Goal: Task Accomplishment & Management: Use online tool/utility

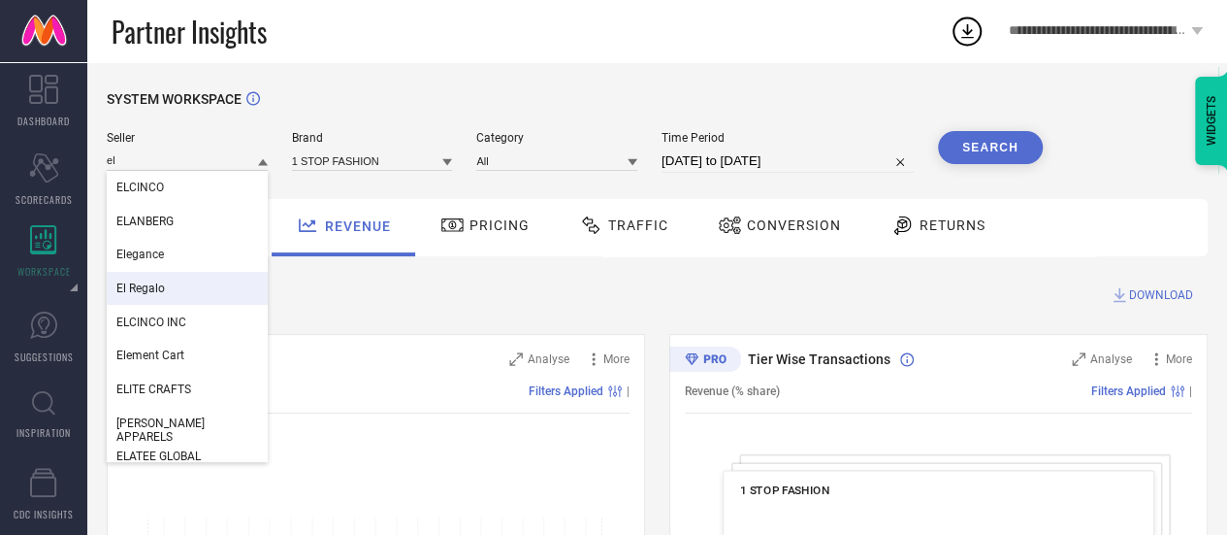
type input "el"
click at [180, 294] on div "El Regalo" at bounding box center [187, 288] width 161 height 33
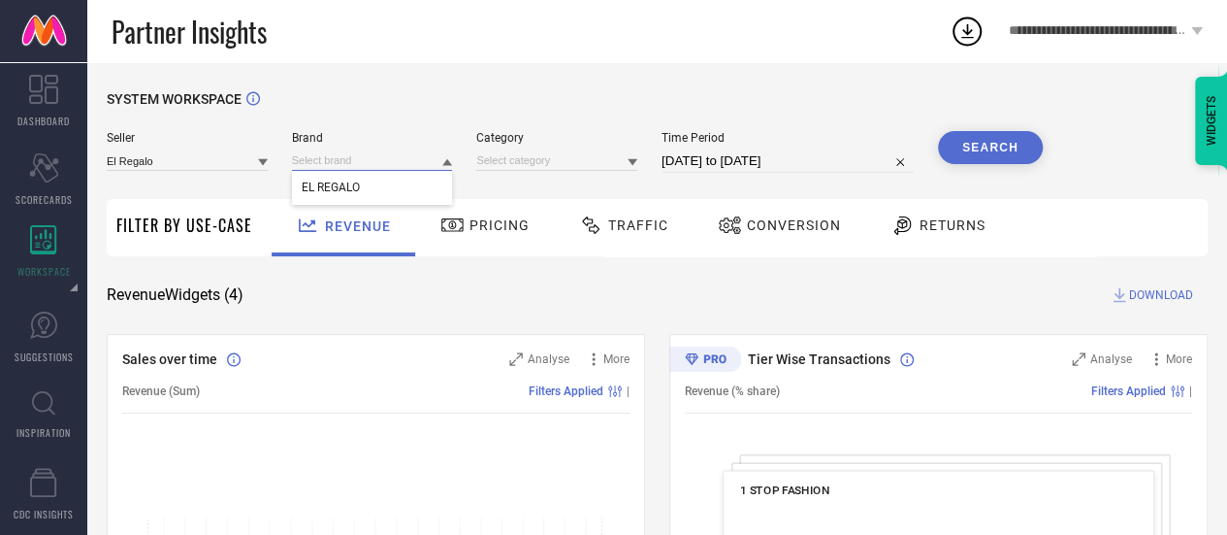
click at [375, 171] on input at bounding box center [372, 160] width 161 height 20
click at [377, 166] on input at bounding box center [372, 160] width 161 height 20
click at [385, 189] on div "EL REGALO" at bounding box center [372, 187] width 161 height 33
click at [478, 170] on input at bounding box center [556, 160] width 161 height 20
click at [518, 171] on input at bounding box center [556, 160] width 161 height 20
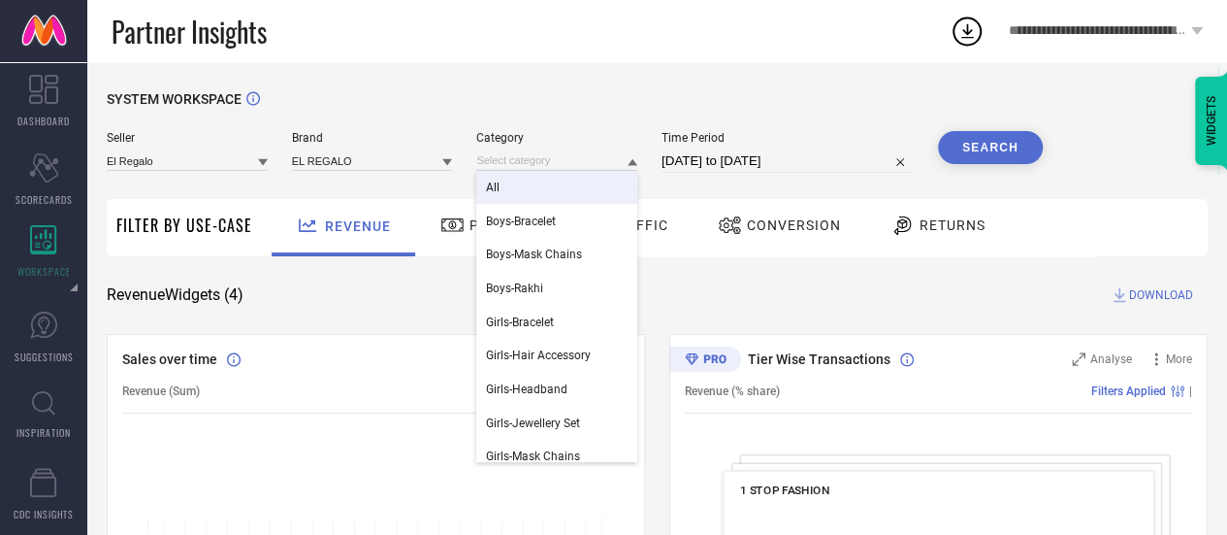
click at [526, 185] on div "All" at bounding box center [556, 187] width 161 height 33
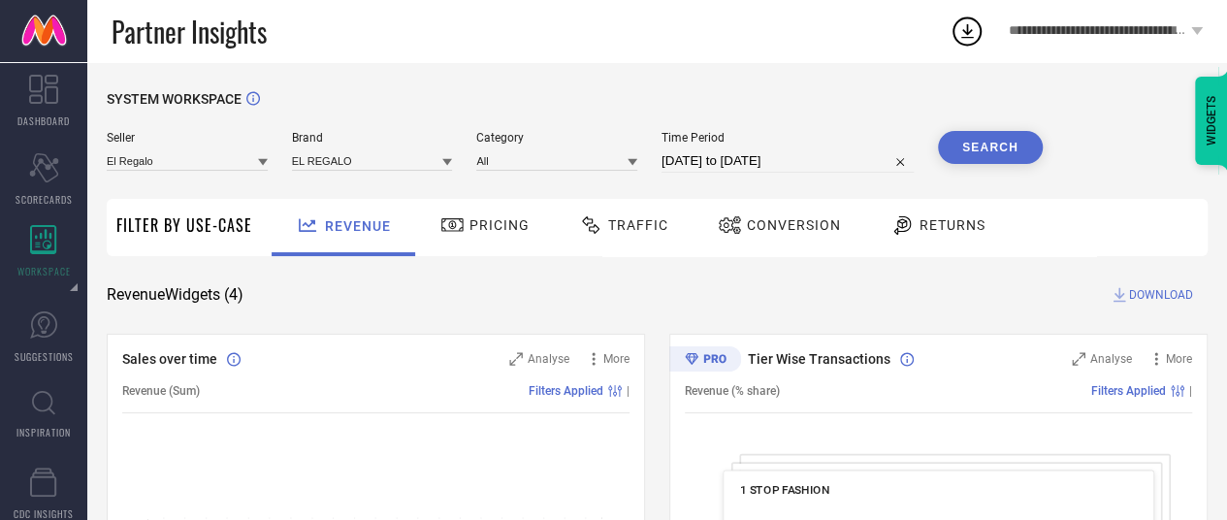
select select "6"
select select "2025"
select select "7"
select select "2025"
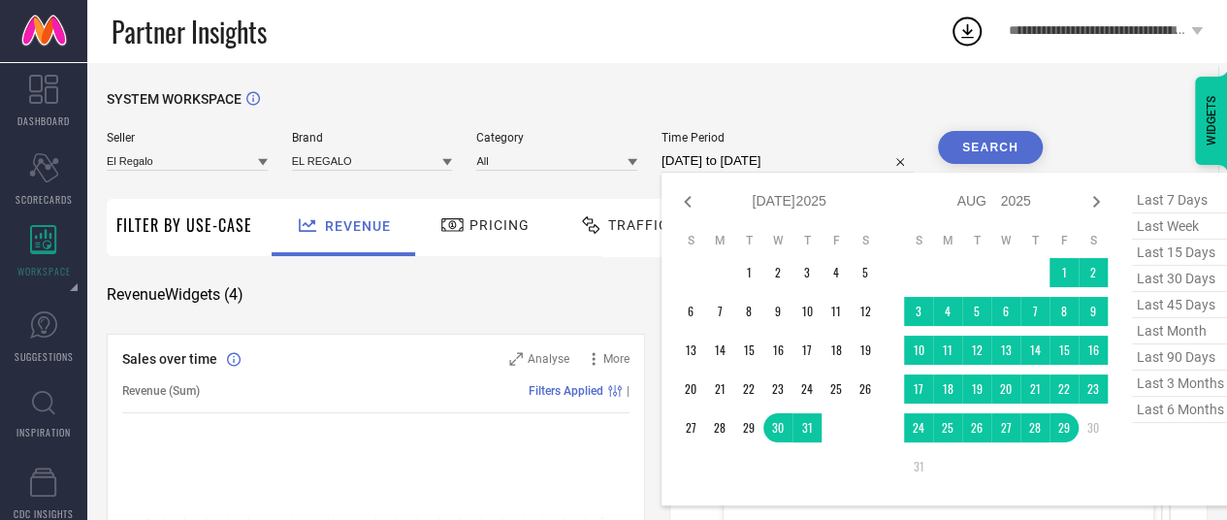
click at [680, 156] on input "[DATE] to [DATE]" at bounding box center [788, 160] width 252 height 23
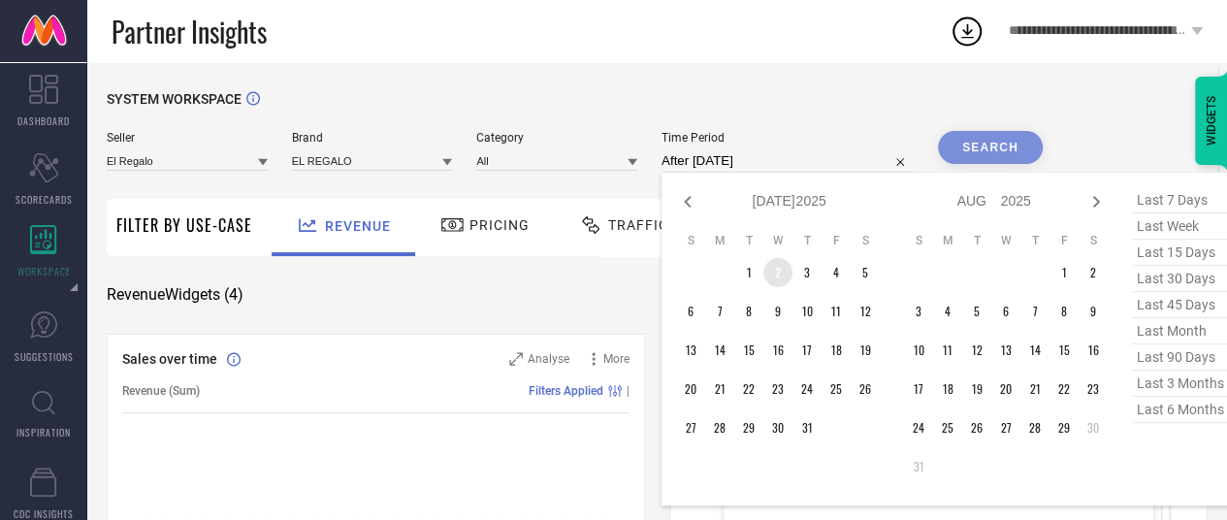
click at [767, 267] on td "2" at bounding box center [778, 272] width 29 height 29
type input "[DATE] to [DATE]"
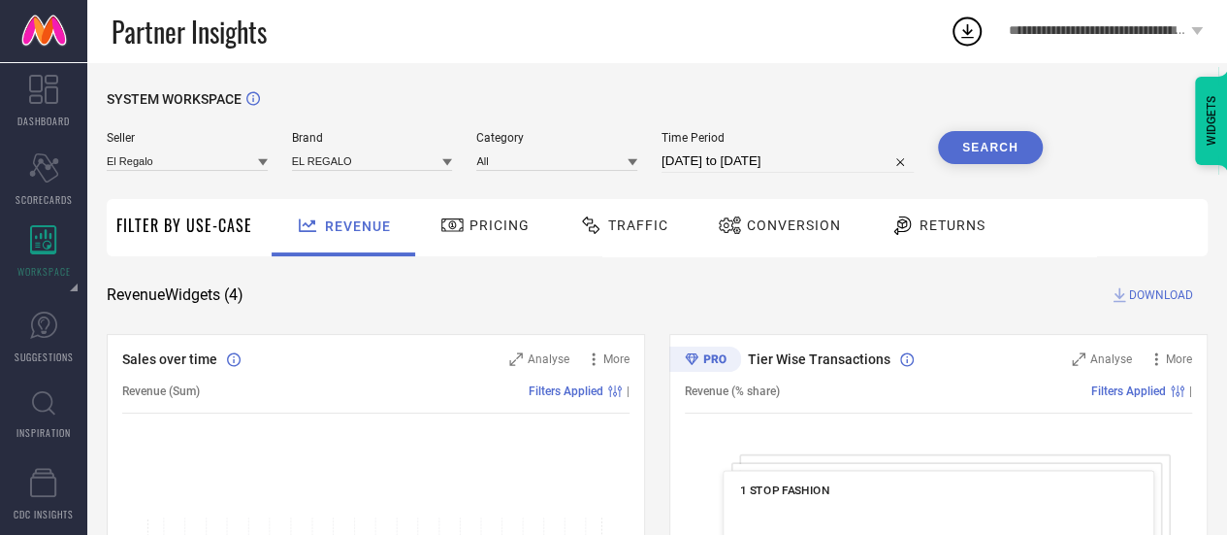
select select "6"
select select "2025"
select select "7"
select select "2025"
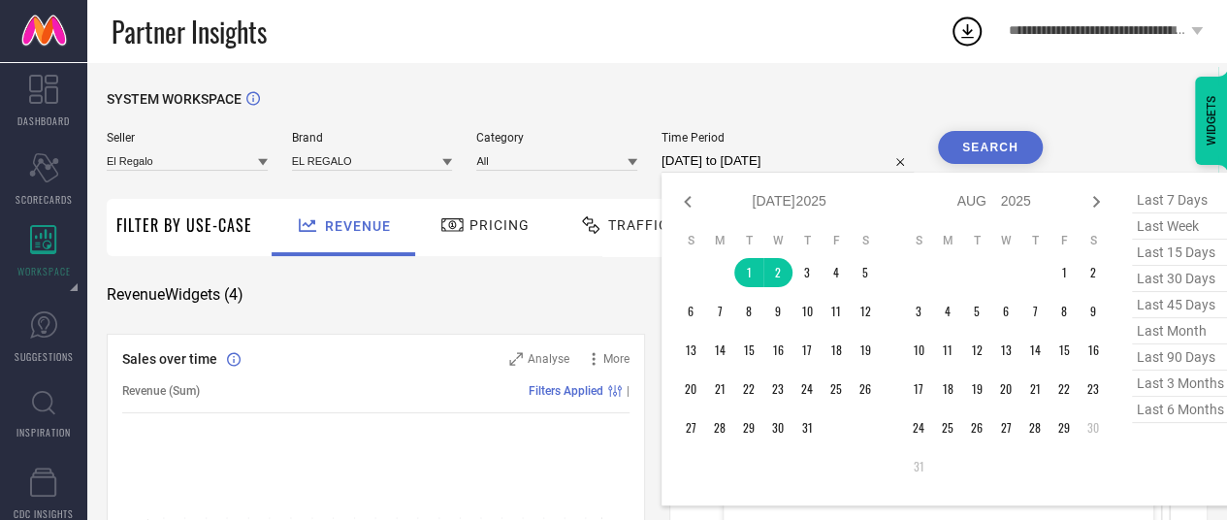
click at [813, 158] on input "[DATE] to [DATE]" at bounding box center [788, 160] width 252 height 23
click at [1178, 310] on span "last 45 days" at bounding box center [1180, 305] width 97 height 26
type input "[DATE] to [DATE]"
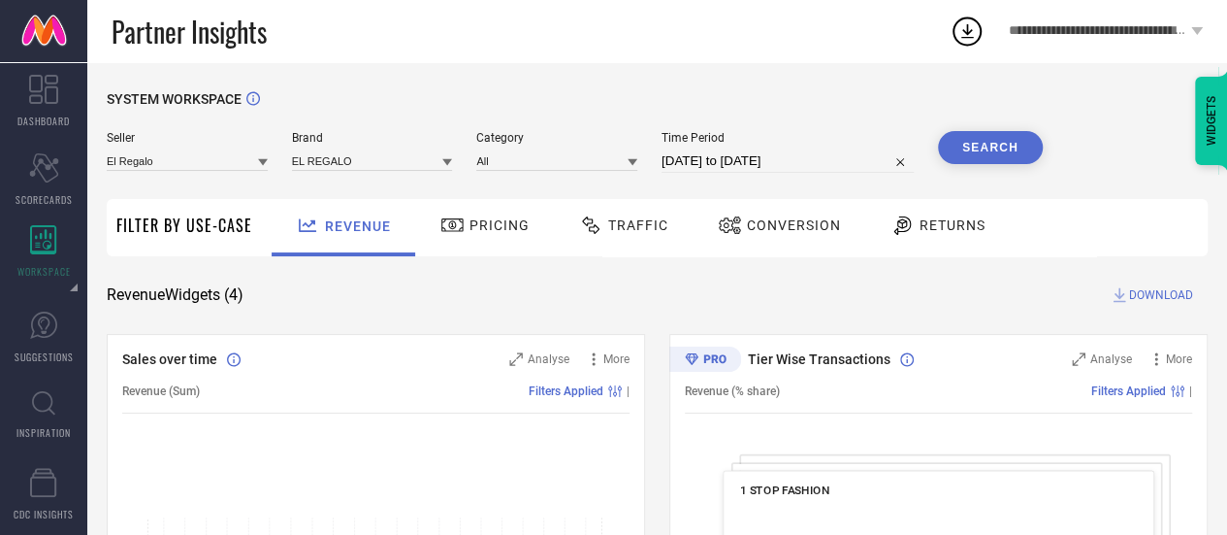
click at [1009, 143] on button "Search" at bounding box center [990, 147] width 105 height 33
click at [1138, 297] on span "DOWNLOAD" at bounding box center [1161, 294] width 64 height 19
